Goal: Transaction & Acquisition: Purchase product/service

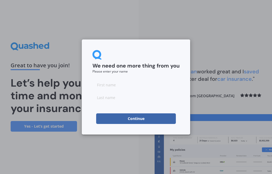
click at [122, 86] on input at bounding box center [135, 85] width 87 height 11
type input "Segran"
click at [126, 100] on input at bounding box center [135, 97] width 87 height 11
type input "Naidu"
click at [140, 120] on button "Continue" at bounding box center [136, 119] width 80 height 11
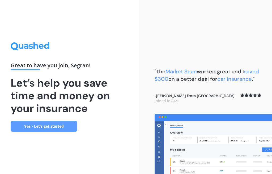
click at [57, 124] on link "Yes - Let’s get started" at bounding box center [44, 126] width 66 height 11
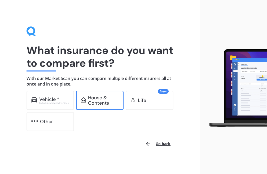
click at [94, 105] on div "House & Contents" at bounding box center [103, 100] width 31 height 11
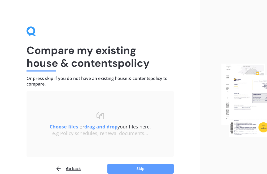
scroll to position [26, 0]
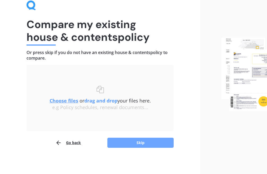
click at [142, 144] on button "Skip" at bounding box center [140, 143] width 66 height 10
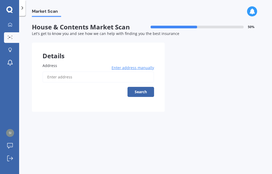
click at [66, 77] on input "Address" at bounding box center [97, 77] width 111 height 11
type input "[STREET_ADDRESS]"
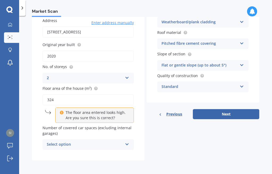
scroll to position [45, 0]
click at [126, 143] on icon at bounding box center [127, 143] width 5 height 4
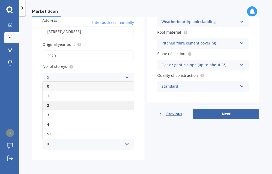
click at [66, 102] on div "2" at bounding box center [88, 106] width 91 height 10
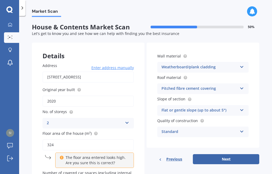
scroll to position [24, 0]
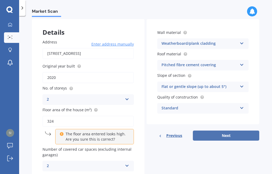
click at [228, 135] on button "Next" at bounding box center [226, 136] width 66 height 10
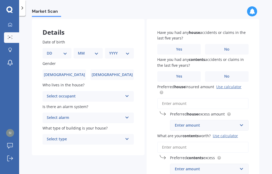
scroll to position [0, 0]
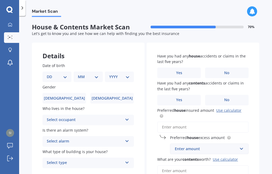
click at [63, 76] on select "DD 01 02 03 04 05 06 07 08 09 10 11 12 13 14 15 16 17 18 19 20 21 22 23 24 25 2…" at bounding box center [57, 77] width 20 height 6
select select "29"
click at [47, 74] on select "DD 01 02 03 04 05 06 07 08 09 10 11 12 13 14 15 16 17 18 19 20 21 22 23 24 25 2…" at bounding box center [57, 77] width 20 height 6
click at [93, 77] on select "MM 01 02 03 04 05 06 07 08 09 10 11 12" at bounding box center [89, 77] width 18 height 6
select select "08"
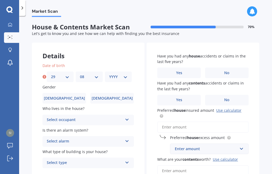
click at [80, 74] on select "MM 01 02 03 04 05 06 07 08 09 10 11 12" at bounding box center [89, 77] width 18 height 6
click at [110, 77] on select "YYYY 2009 2008 2007 2006 2005 2004 2003 2002 2001 2000 1999 1998 1997 1996 1995…" at bounding box center [118, 77] width 18 height 6
select select "1967"
click at [109, 74] on select "YYYY 2009 2008 2007 2006 2005 2004 2003 2002 2001 2000 1999 1998 1997 1996 1995…" at bounding box center [118, 77] width 18 height 6
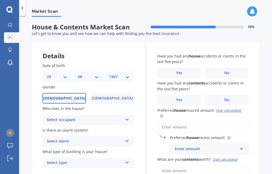
click at [67, 97] on span "[DEMOGRAPHIC_DATA]" at bounding box center [64, 98] width 42 height 5
click at [0, 0] on input "[DEMOGRAPHIC_DATA]" at bounding box center [0, 0] width 0 height 0
click at [125, 119] on icon at bounding box center [127, 119] width 5 height 4
click at [113, 131] on div "Owner" at bounding box center [88, 131] width 91 height 10
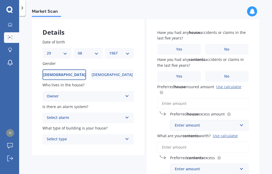
click at [125, 117] on icon at bounding box center [127, 117] width 5 height 4
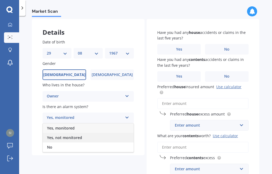
click at [81, 136] on span "Yes, not monitored" at bounding box center [64, 137] width 35 height 5
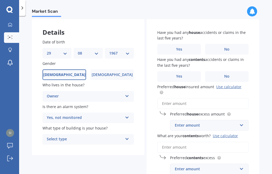
click at [122, 137] on div "Select type Freestanding Multi-unit (in a block of 6 or less) Multi-unit (in a …" at bounding box center [87, 139] width 91 height 11
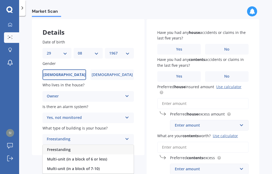
scroll to position [48, 0]
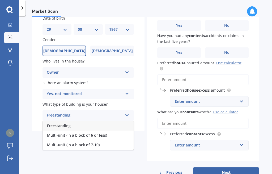
click at [63, 126] on span "Freestanding" at bounding box center [59, 125] width 24 height 5
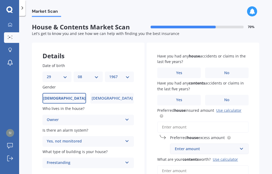
scroll to position [0, 0]
click at [221, 71] on label "No" at bounding box center [227, 73] width 44 height 11
click at [0, 0] on input "No" at bounding box center [0, 0] width 0 height 0
click at [223, 97] on label "No" at bounding box center [227, 100] width 44 height 11
click at [0, 0] on input "No" at bounding box center [0, 0] width 0 height 0
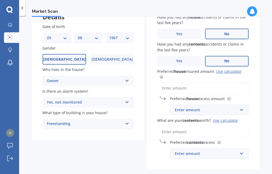
scroll to position [48, 0]
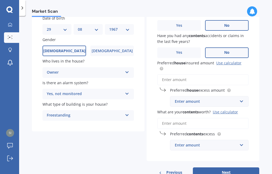
click at [184, 81] on input "Preferred house insured amount Use calculator" at bounding box center [202, 79] width 91 height 11
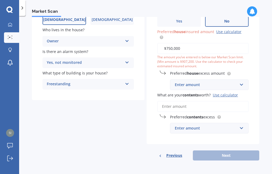
scroll to position [79, 0]
type input "$750,000"
click at [239, 83] on input "text" at bounding box center [207, 85] width 74 height 10
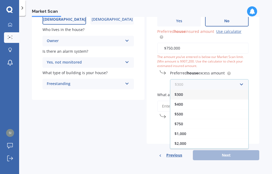
scroll to position [10, 0]
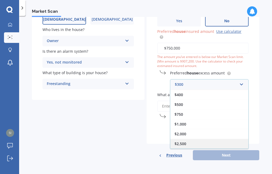
click at [203, 145] on div "$2,500" at bounding box center [209, 144] width 78 height 10
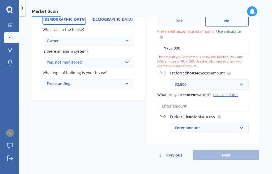
click at [174, 107] on input "What are your contents worth? Use calculator" at bounding box center [202, 106] width 91 height 11
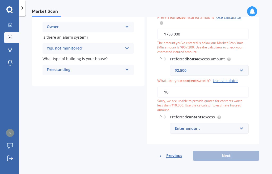
scroll to position [93, 0]
type input "$0"
click at [240, 126] on input "text" at bounding box center [207, 128] width 74 height 10
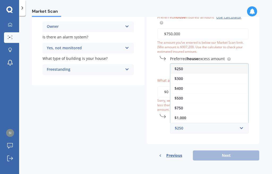
click at [175, 71] on div "$250" at bounding box center [209, 69] width 78 height 10
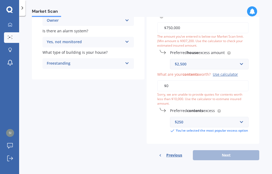
scroll to position [103, 0]
click at [173, 87] on input "$0" at bounding box center [202, 85] width 91 height 11
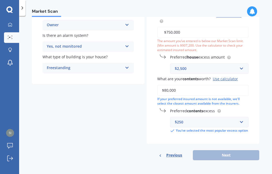
scroll to position [75, 0]
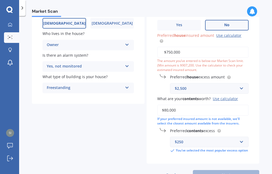
type input "$80,000"
click at [184, 54] on input "$750,000" at bounding box center [202, 52] width 91 height 11
type input "$7"
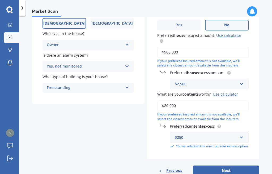
type input "$908,000"
click at [200, 105] on input "$80,000" at bounding box center [202, 105] width 91 height 11
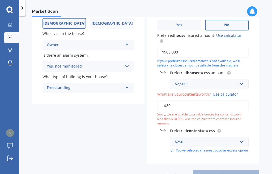
type input "$8"
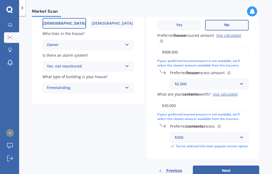
type input "$30,000"
click at [239, 139] on input "text" at bounding box center [207, 138] width 74 height 10
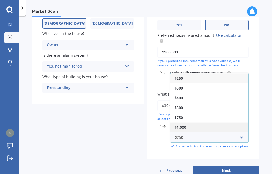
click at [221, 129] on div "$1,000" at bounding box center [209, 128] width 78 height 10
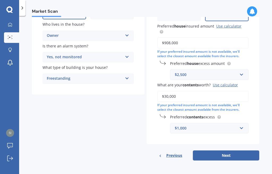
scroll to position [85, 0]
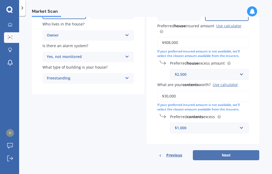
click at [218, 156] on button "Next" at bounding box center [226, 155] width 66 height 10
select select "29"
select select "08"
select select "1967"
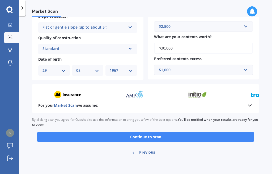
scroll to position [186, 0]
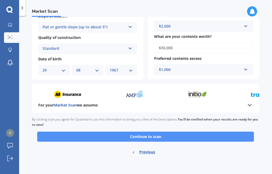
click at [167, 137] on button "Continue to scan" at bounding box center [145, 137] width 217 height 10
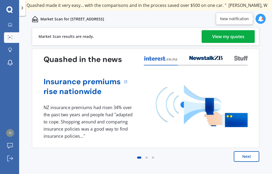
click at [220, 34] on div "View my quotes" at bounding box center [228, 36] width 32 height 13
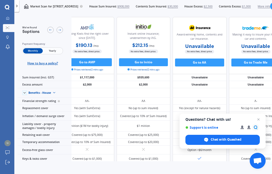
scroll to position [0, 106]
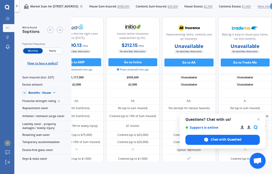
click at [51, 50] on span "Yearly" at bounding box center [52, 50] width 19 height 5
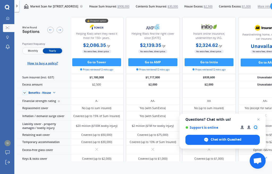
scroll to position [0, 0]
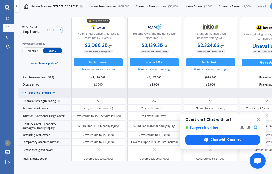
click at [25, 95] on icon at bounding box center [25, 93] width 4 height 4
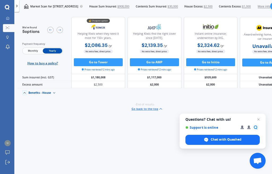
click at [25, 95] on icon at bounding box center [25, 93] width 4 height 4
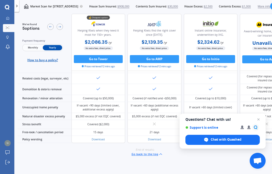
scroll to position [293, 0]
